Goal: Transaction & Acquisition: Purchase product/service

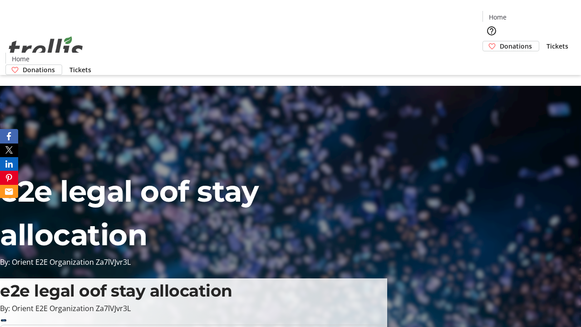
click at [547, 41] on span "Tickets" at bounding box center [558, 46] width 22 height 10
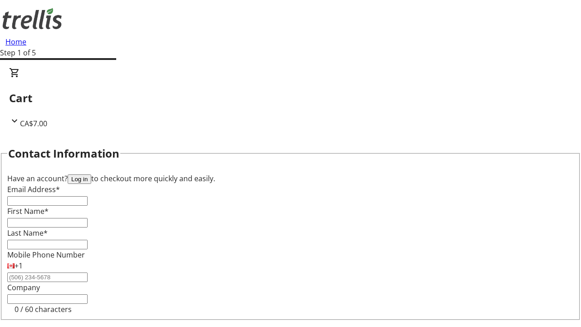
click at [91, 174] on button "Log in" at bounding box center [80, 179] width 24 height 10
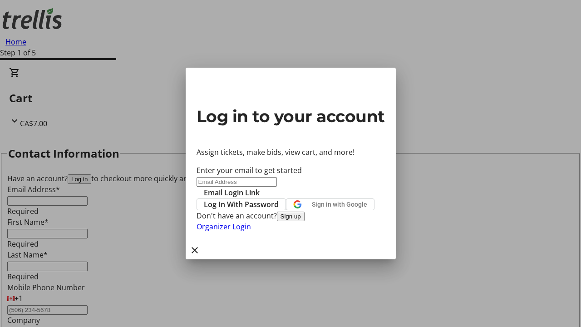
click at [279, 199] on span "Log In With Password" at bounding box center [241, 204] width 75 height 11
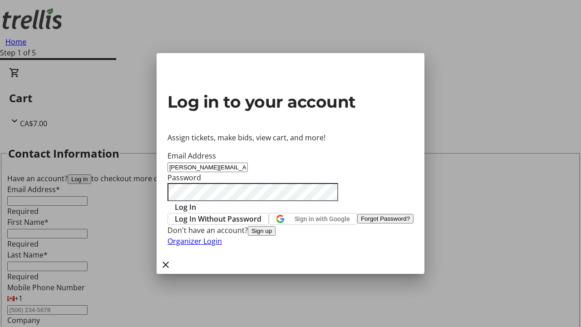
click at [196, 202] on span "Log In" at bounding box center [185, 207] width 21 height 11
